Goal: Communication & Community: Answer question/provide support

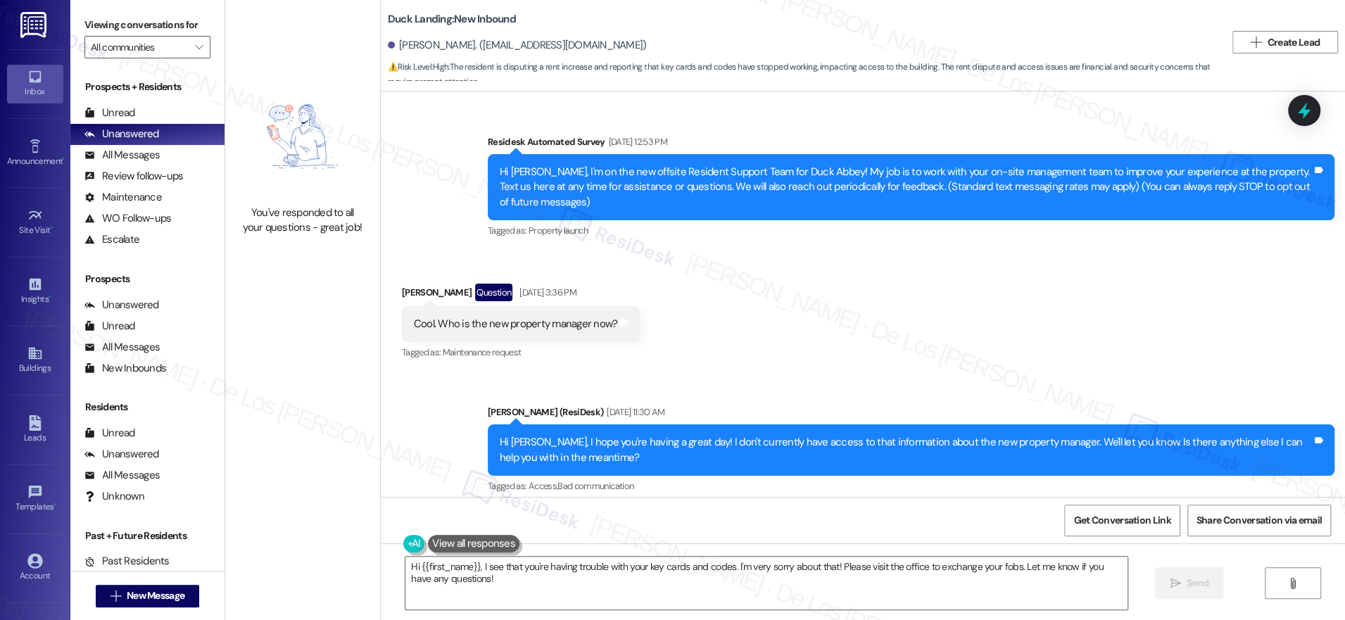
scroll to position [9703, 0]
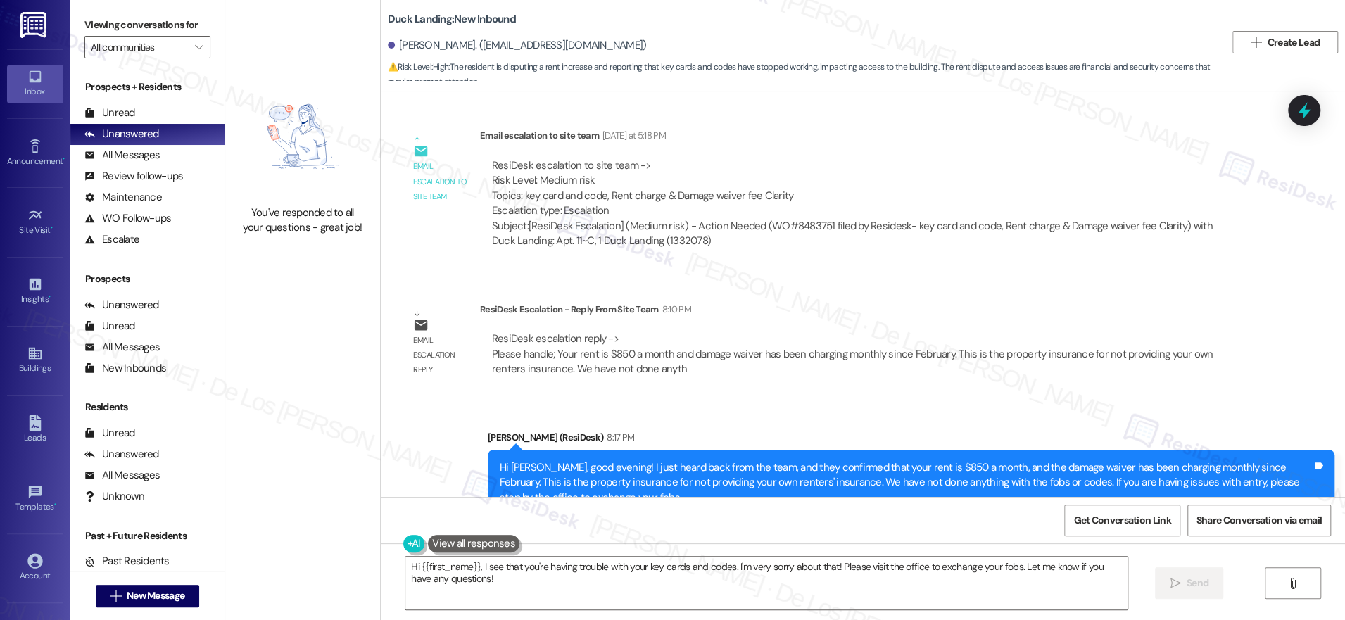
click at [709, 27] on div "Duck Landing: New Inbound [PERSON_NAME]. ([EMAIL_ADDRESS][DOMAIN_NAME]) ⚠️ Risk…" at bounding box center [807, 42] width 838 height 77
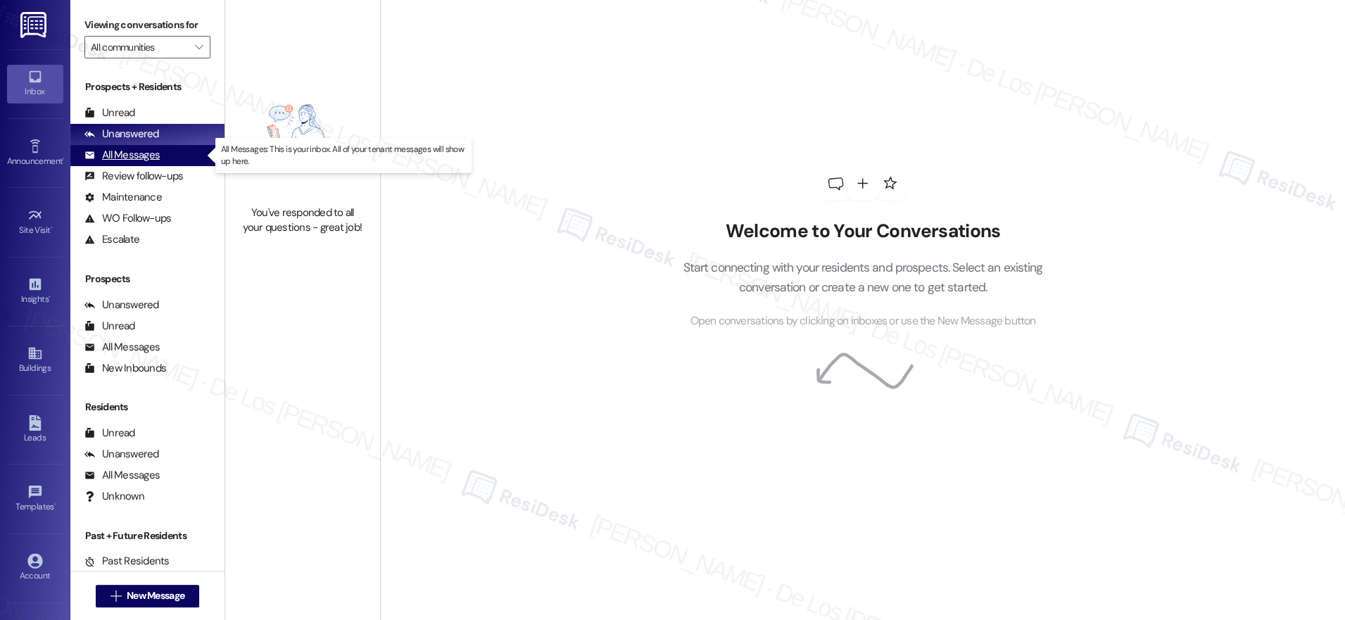
click at [118, 152] on div "All Messages" at bounding box center [121, 155] width 75 height 15
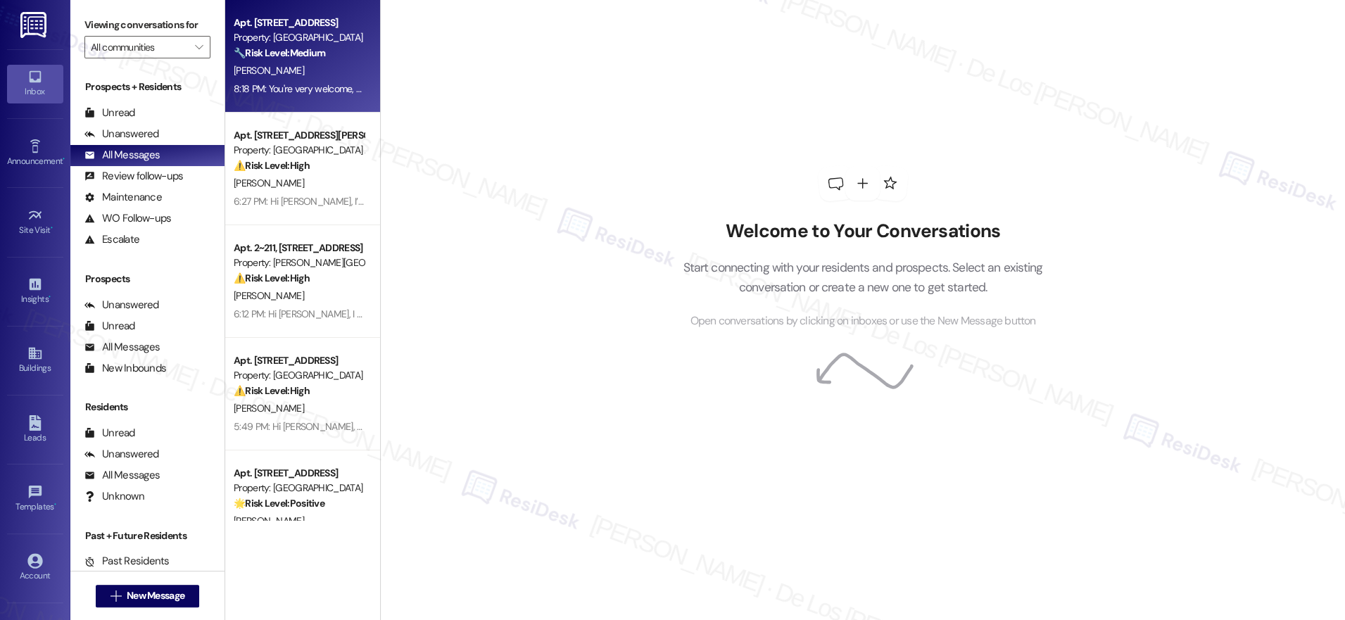
click at [314, 83] on div "8:18 PM: You're very welcome, [PERSON_NAME]! I'm happy I could help with the pe…" at bounding box center [477, 88] width 487 height 13
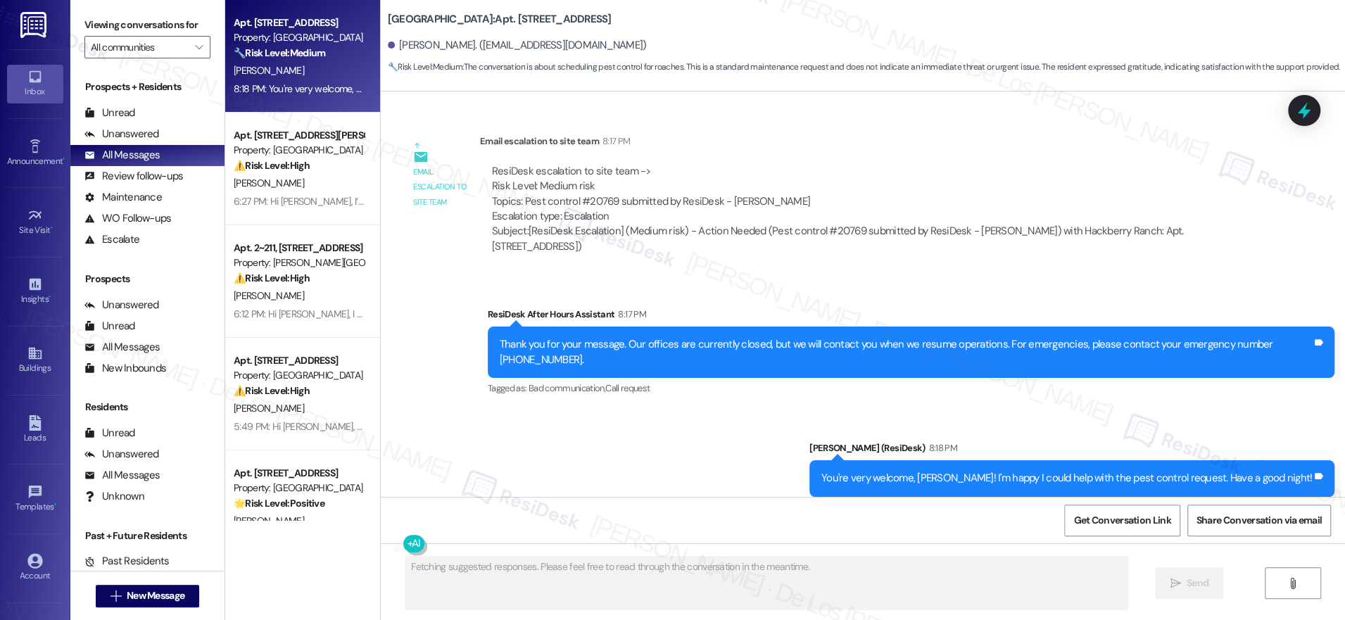
scroll to position [4305, 0]
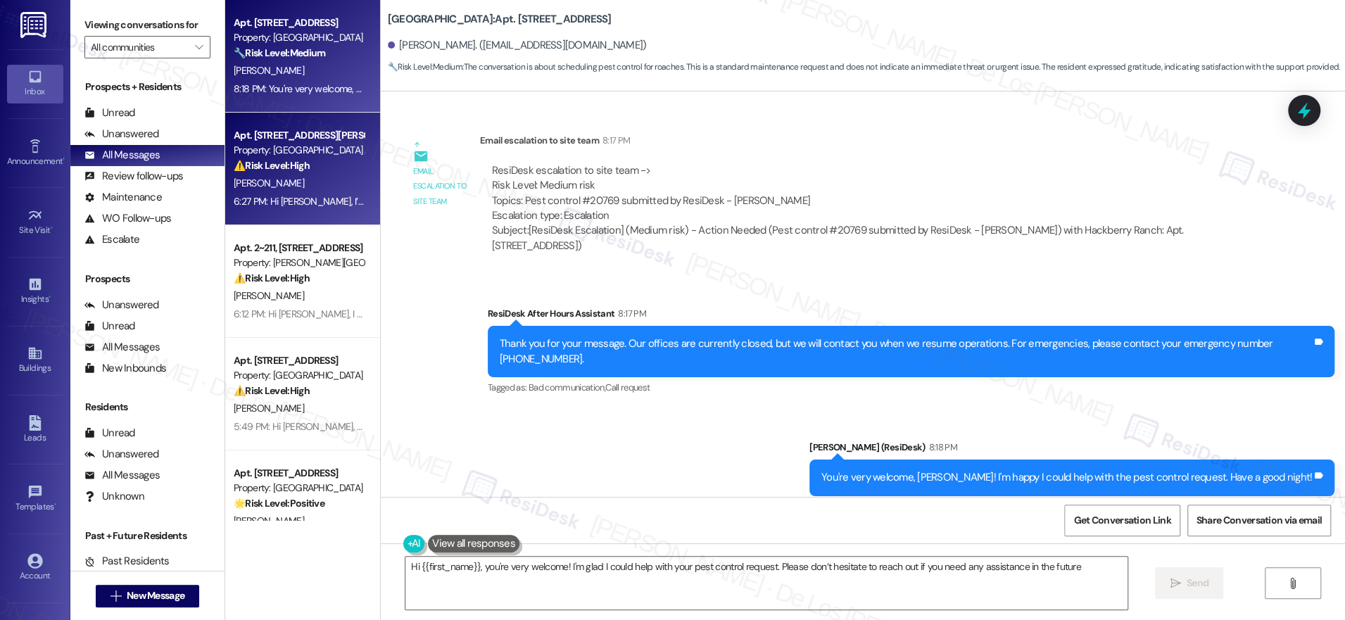
type textarea "Hi {{first_name}}, you're very welcome! I'm glad I could help with your pest co…"
click at [277, 159] on strong "⚠️ Risk Level: High" at bounding box center [272, 165] width 76 height 13
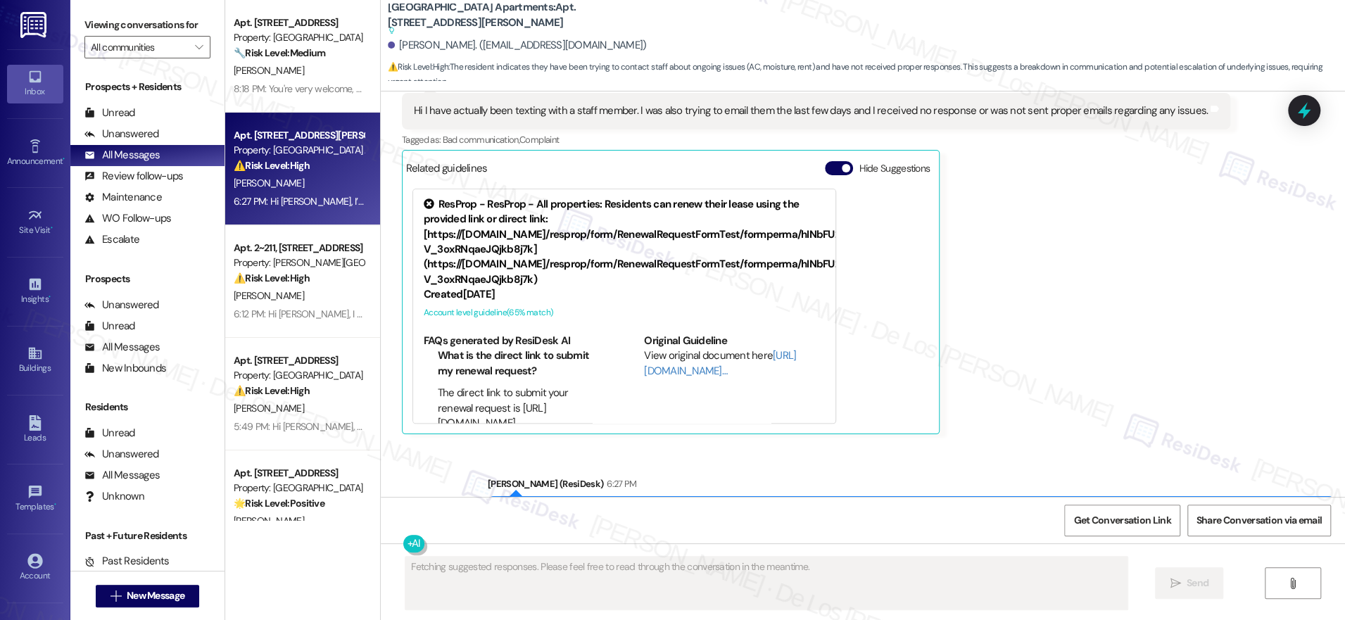
scroll to position [1333, 0]
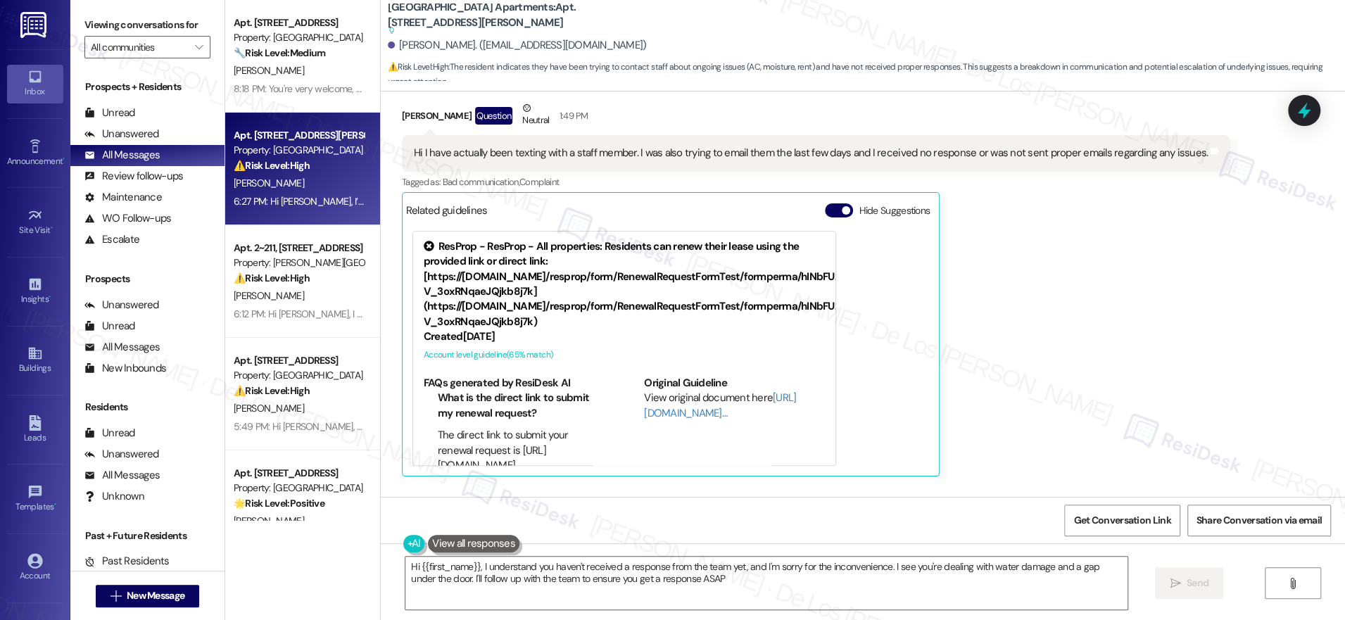
type textarea "Hi {{first_name}}, I understand you haven't received a response from the team y…"
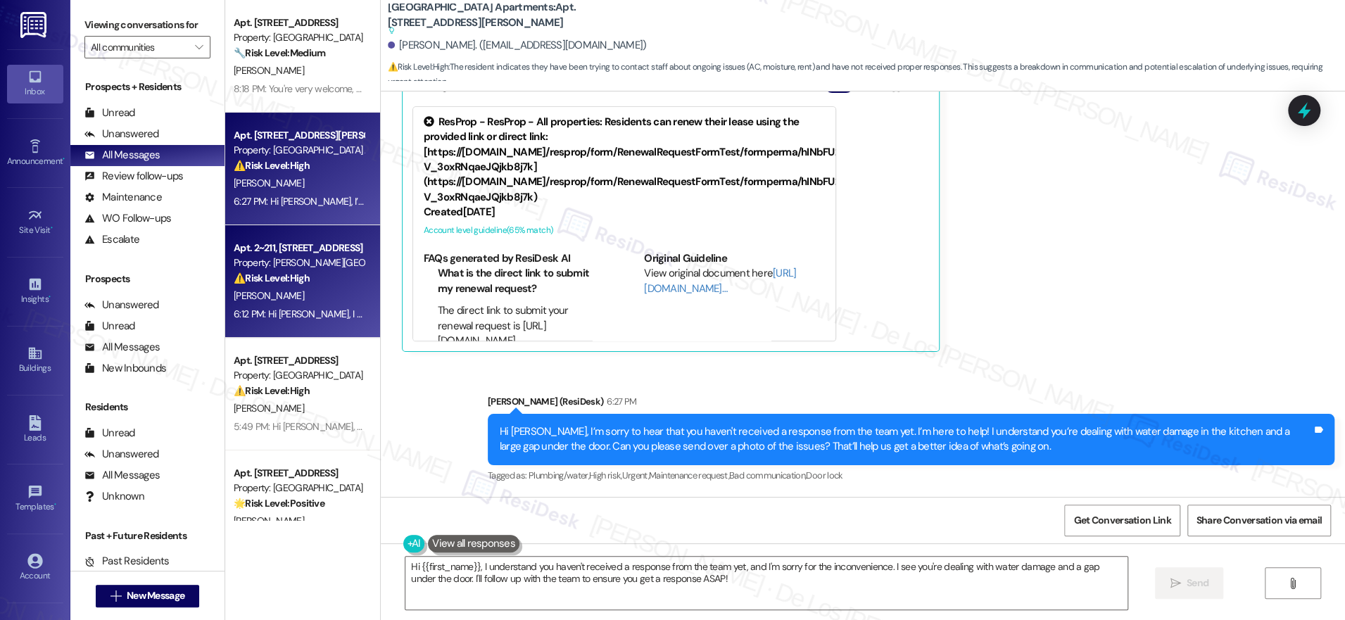
click at [305, 282] on div "⚠️ Risk Level: High The resident is disputing a rent increase, which constitute…" at bounding box center [299, 278] width 130 height 15
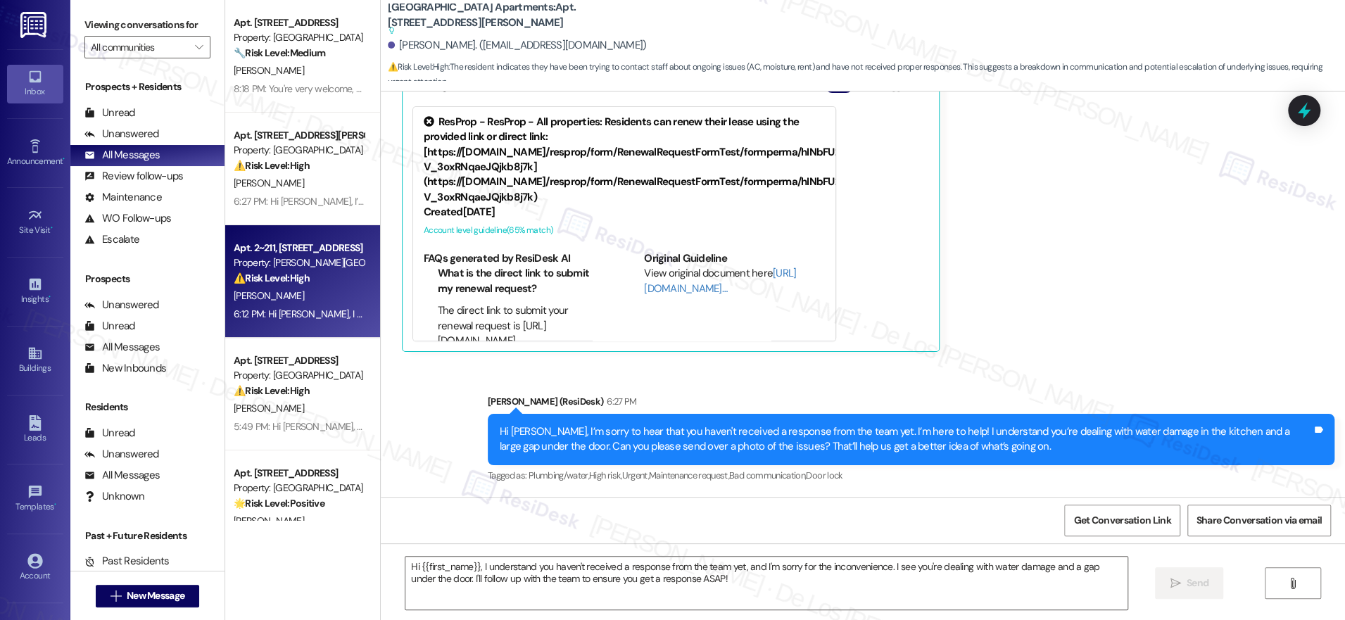
type textarea "Fetching suggested responses. Please feel free to read through the conversation…"
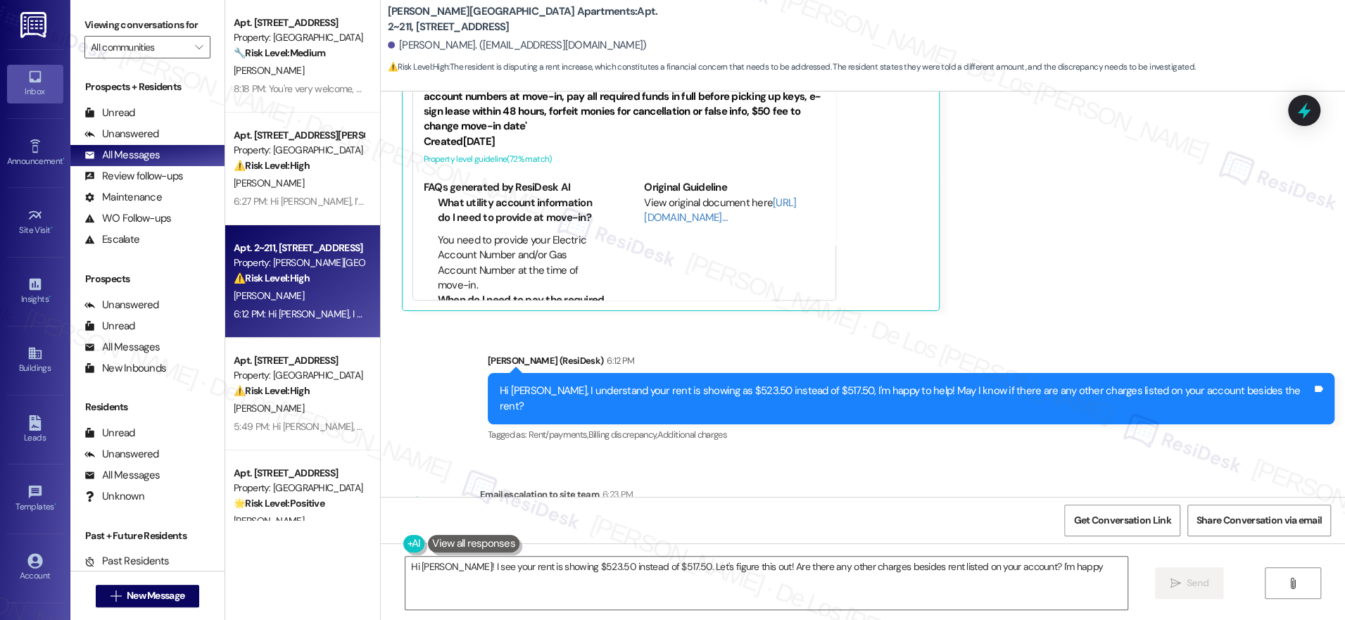
scroll to position [1418, 0]
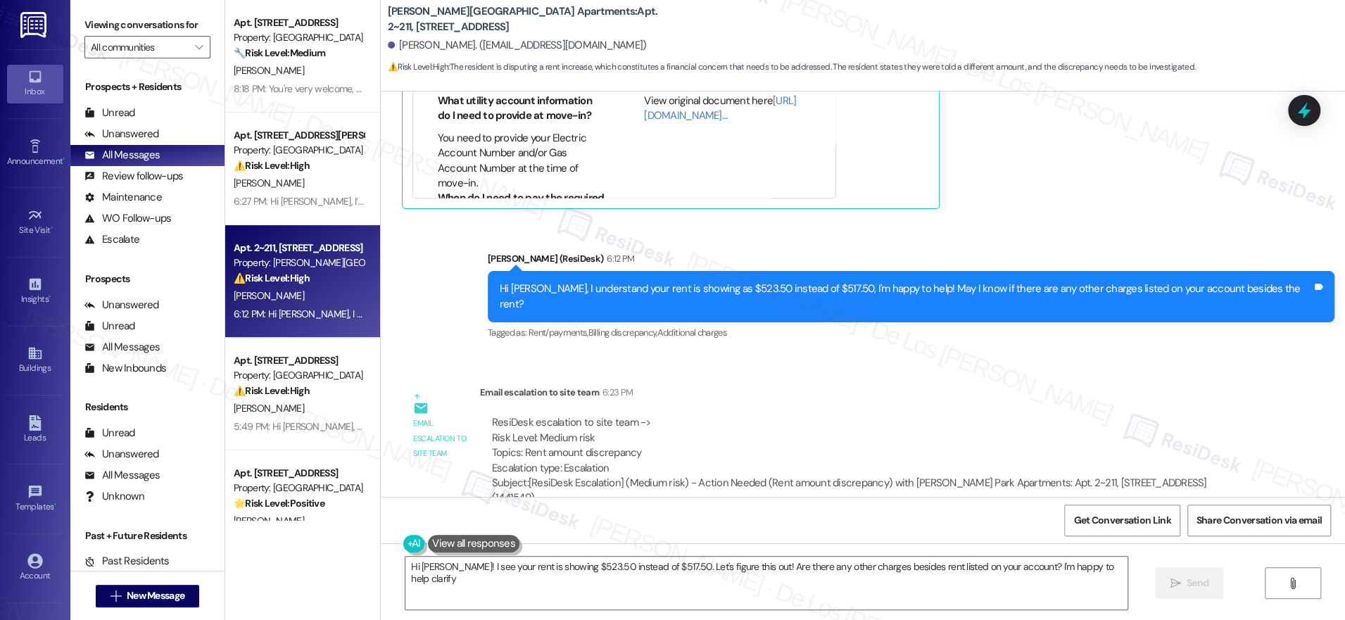
type textarea "Hi Ashley! I see your rent is showing $523.50 instead of $517.50. Let's figure …"
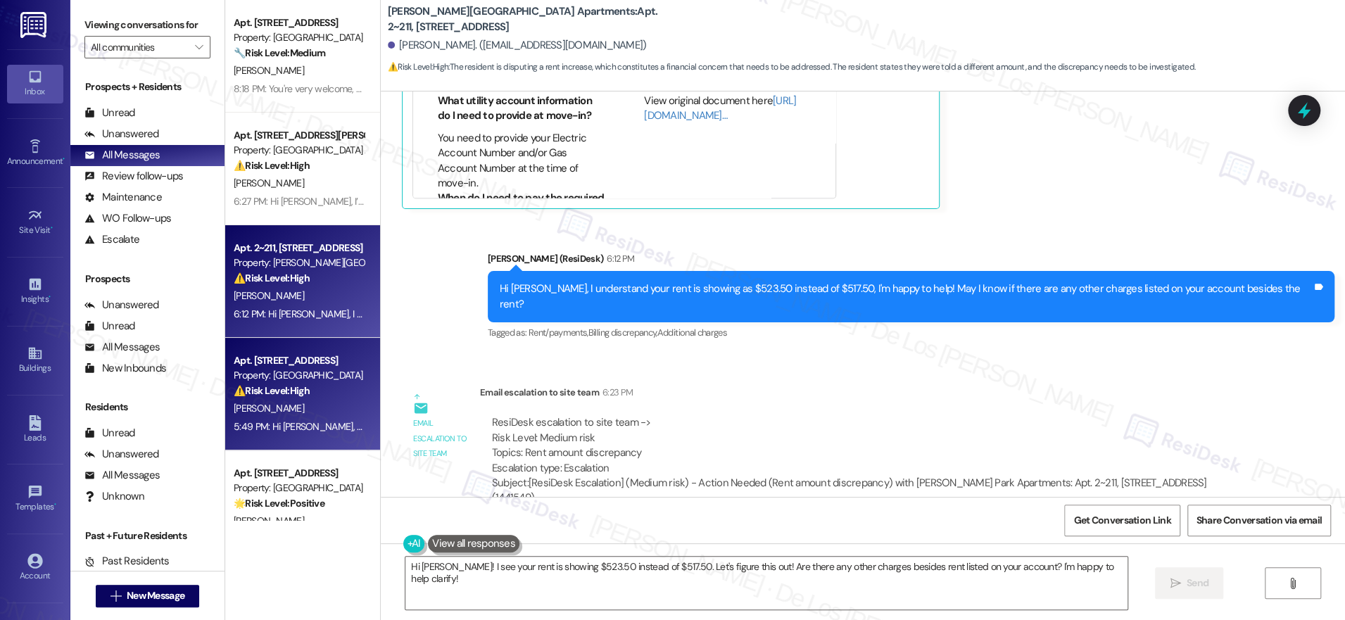
click at [256, 377] on div "Property: Hackberry Ranch" at bounding box center [299, 375] width 130 height 15
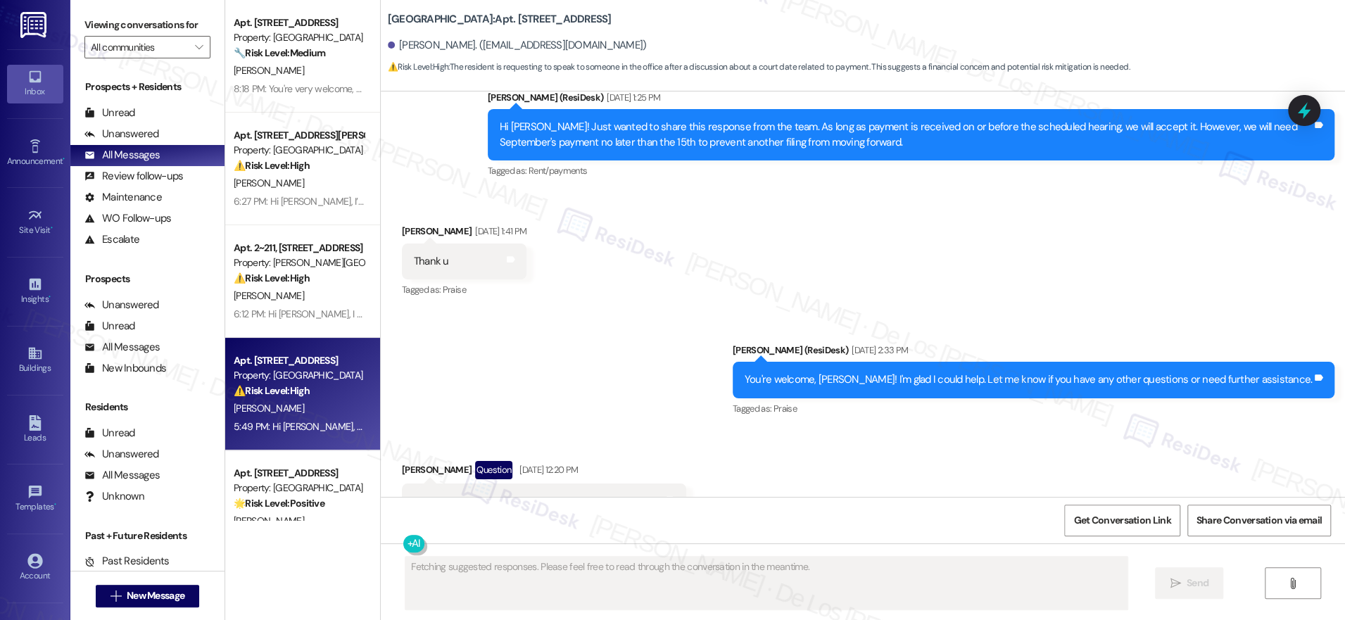
scroll to position [2688, 0]
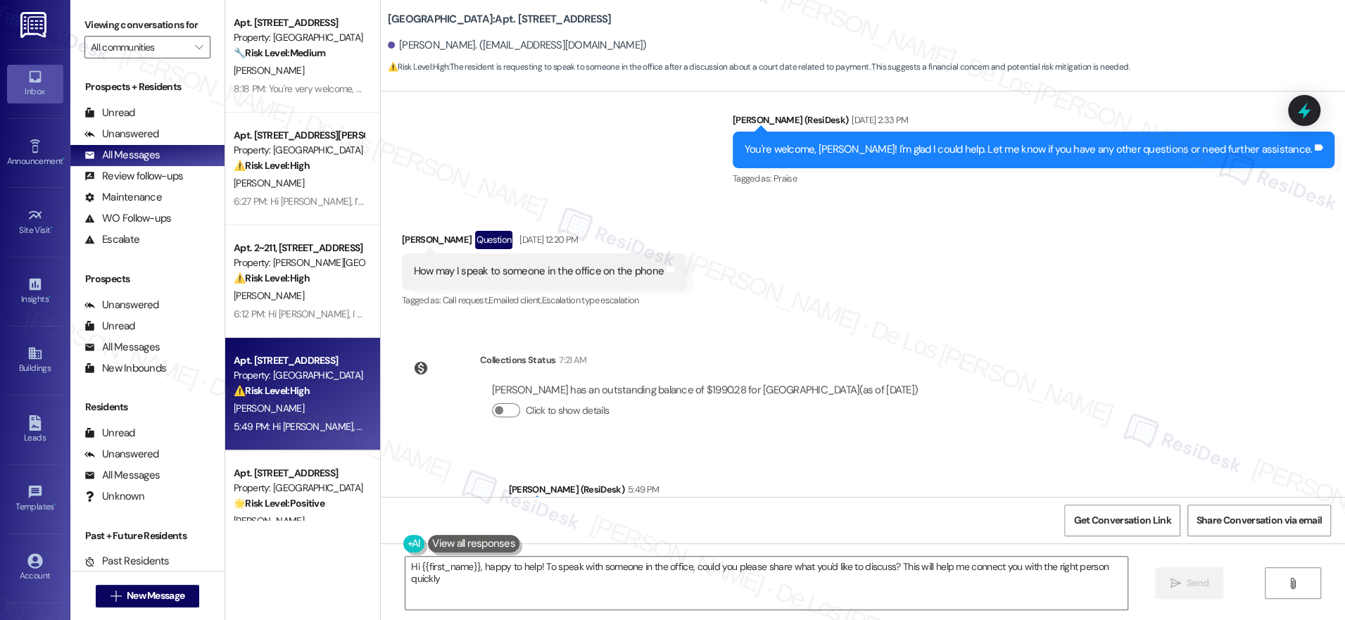
type textarea "Hi {{first_name}}, happy to help! To speak with someone in the office, could yo…"
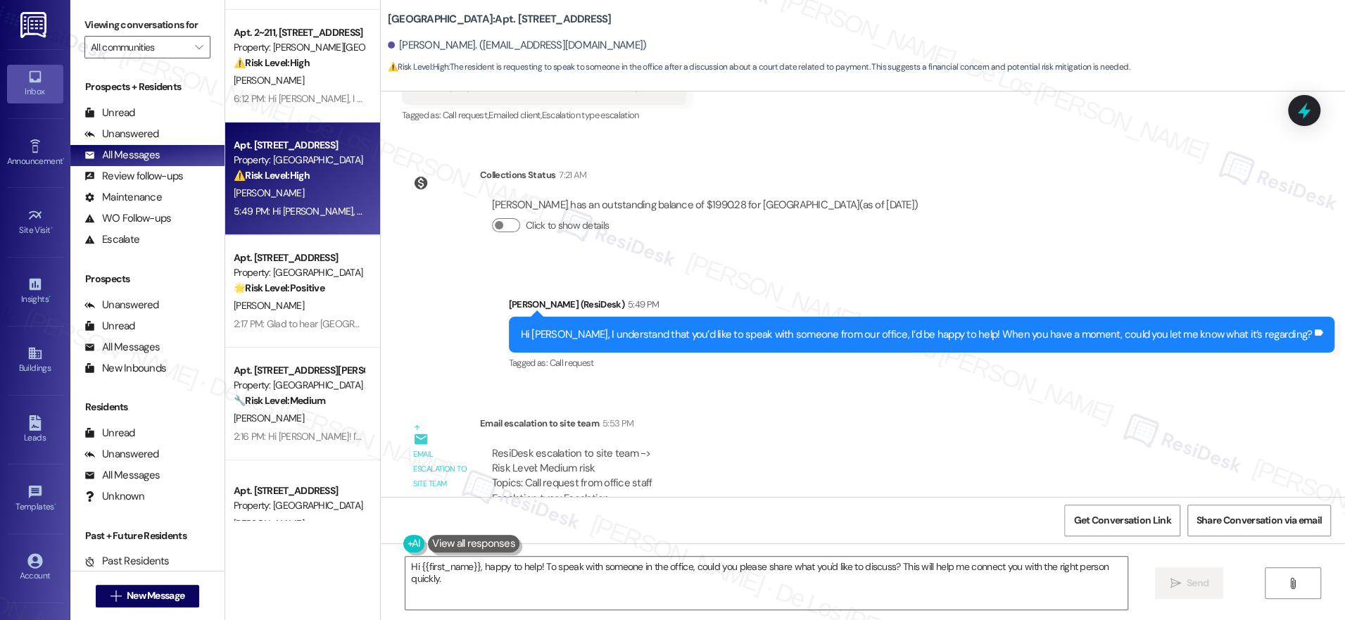
scroll to position [246, 0]
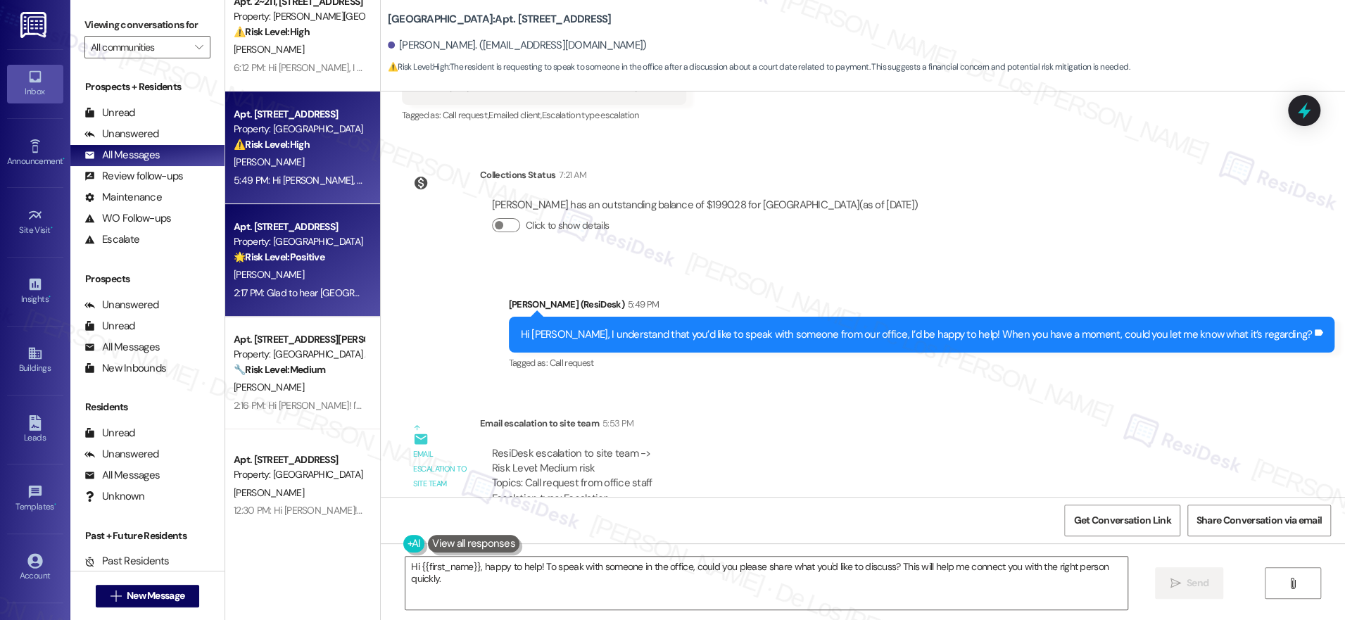
click at [320, 272] on div "C. Mcdonald" at bounding box center [298, 275] width 133 height 18
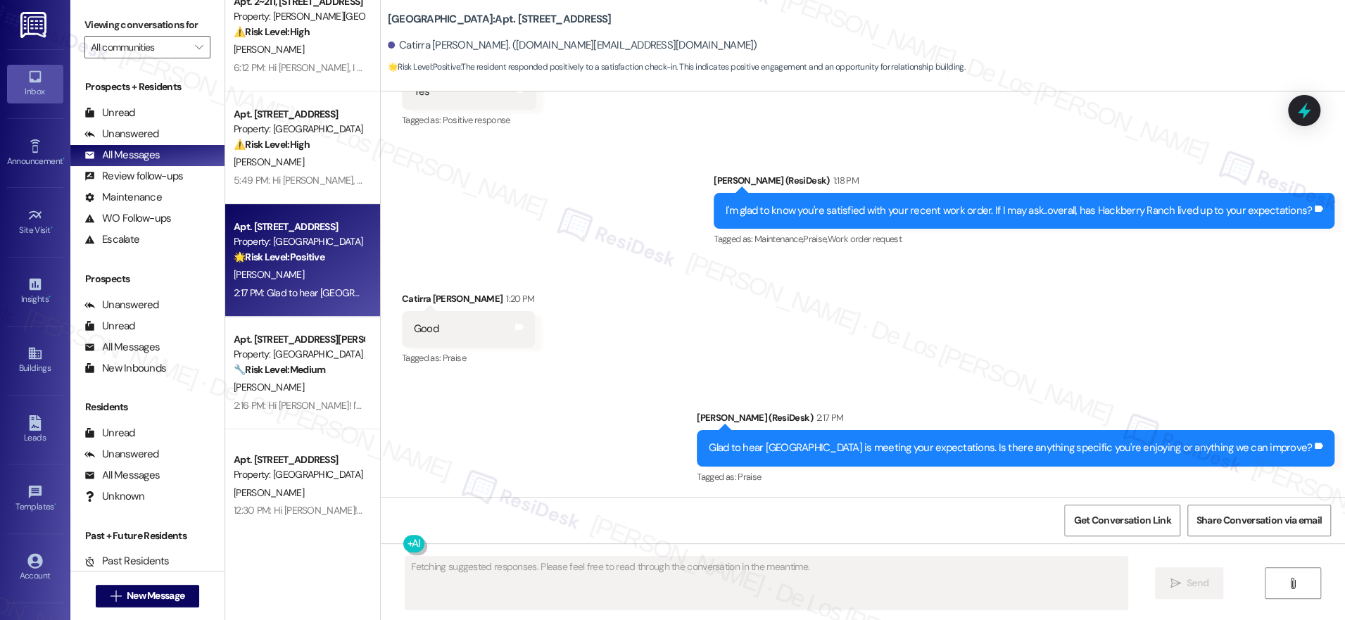
scroll to position [376, 0]
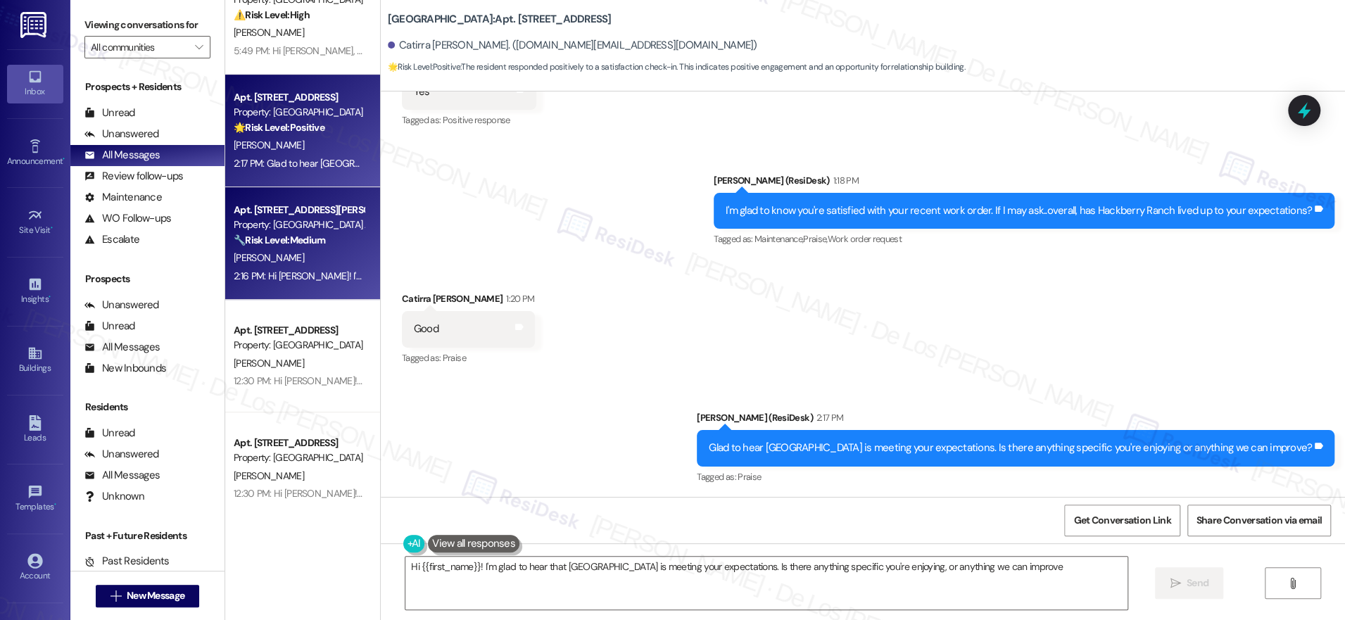
type textarea "Hi {{first_name}}! I'm glad to hear that Hackberry Ranch is meeting your expect…"
